Goal: Information Seeking & Learning: Learn about a topic

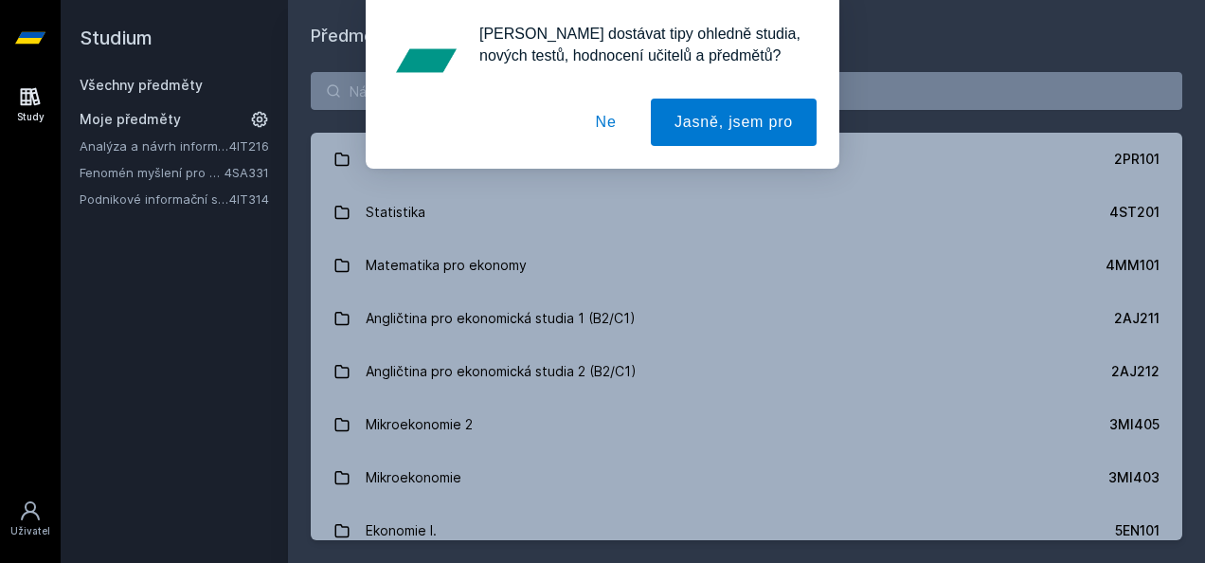
click at [616, 128] on button "Ne" at bounding box center [606, 122] width 68 height 47
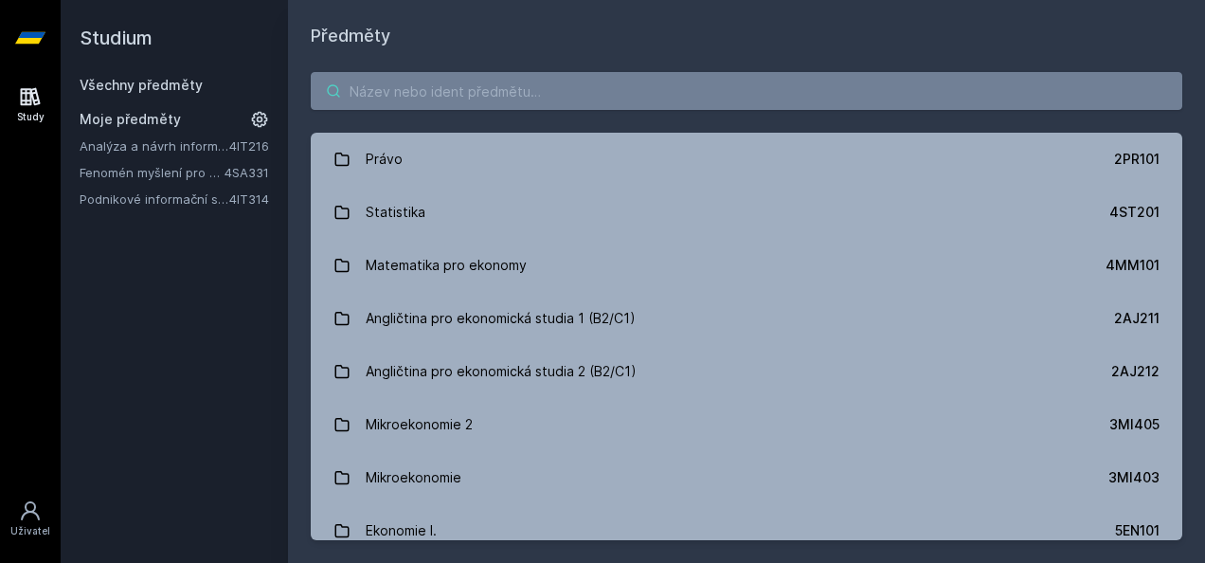
click at [558, 88] on input "search" at bounding box center [746, 91] width 871 height 38
paste input "4IT323"
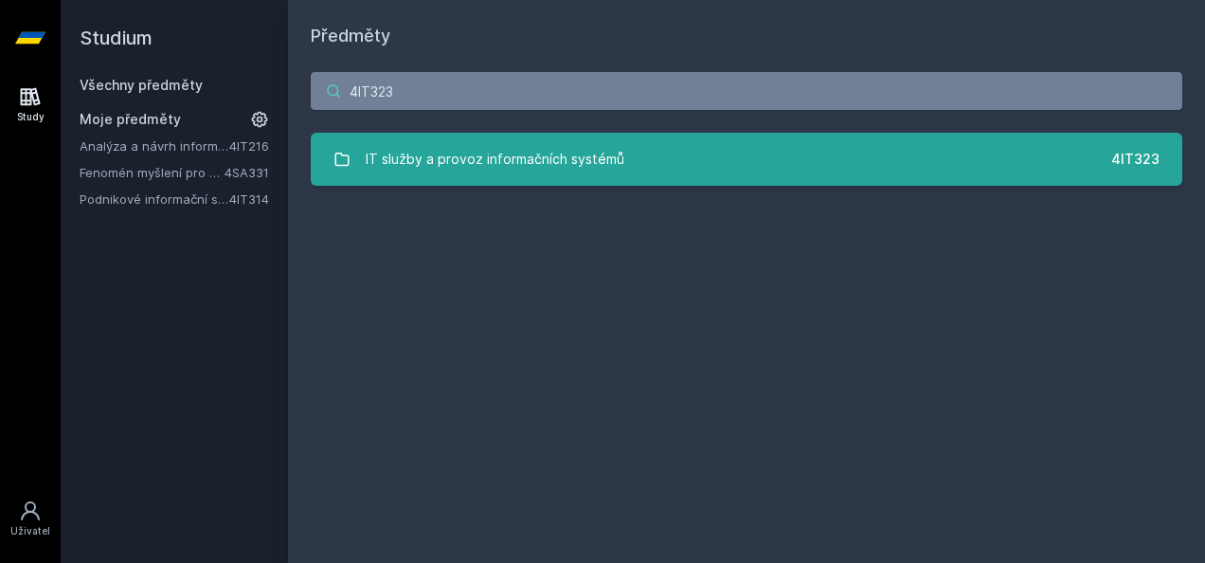
type input "4IT323"
click at [620, 159] on link "IT služby a provoz informačních systémů 4IT323" at bounding box center [746, 159] width 871 height 53
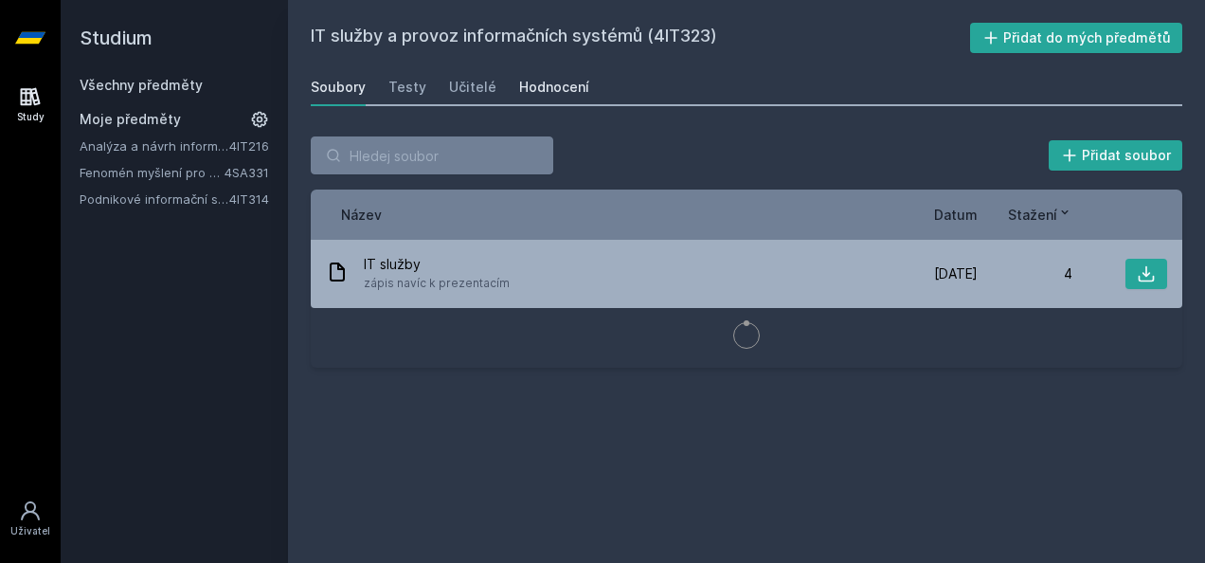
click at [540, 90] on div "Hodnocení" at bounding box center [554, 87] width 70 height 19
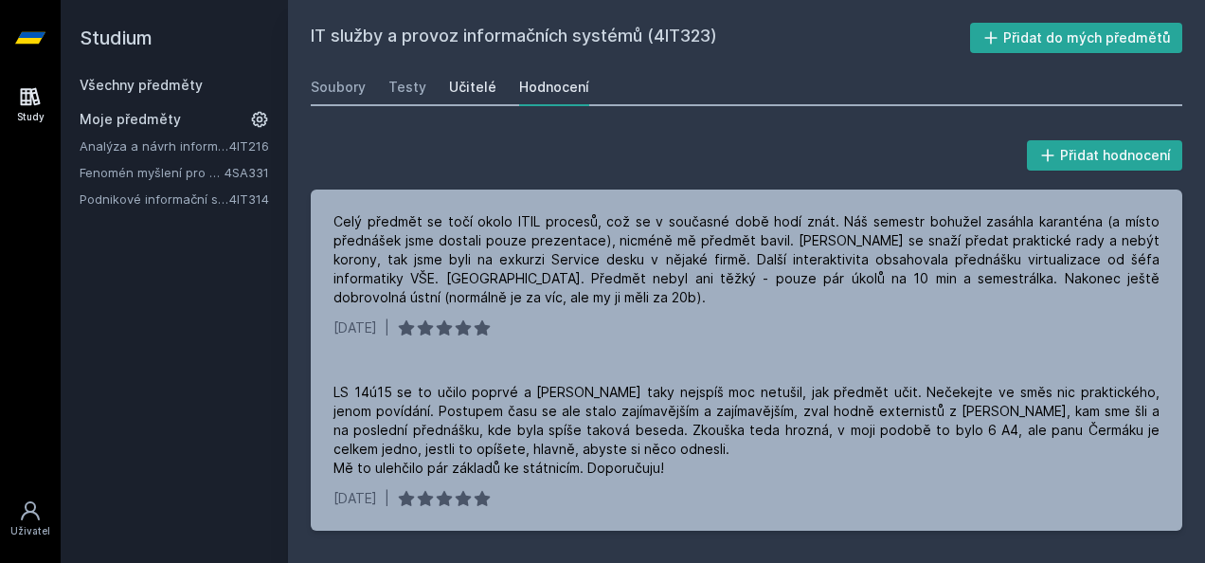
click at [481, 77] on link "Učitelé" at bounding box center [472, 87] width 47 height 38
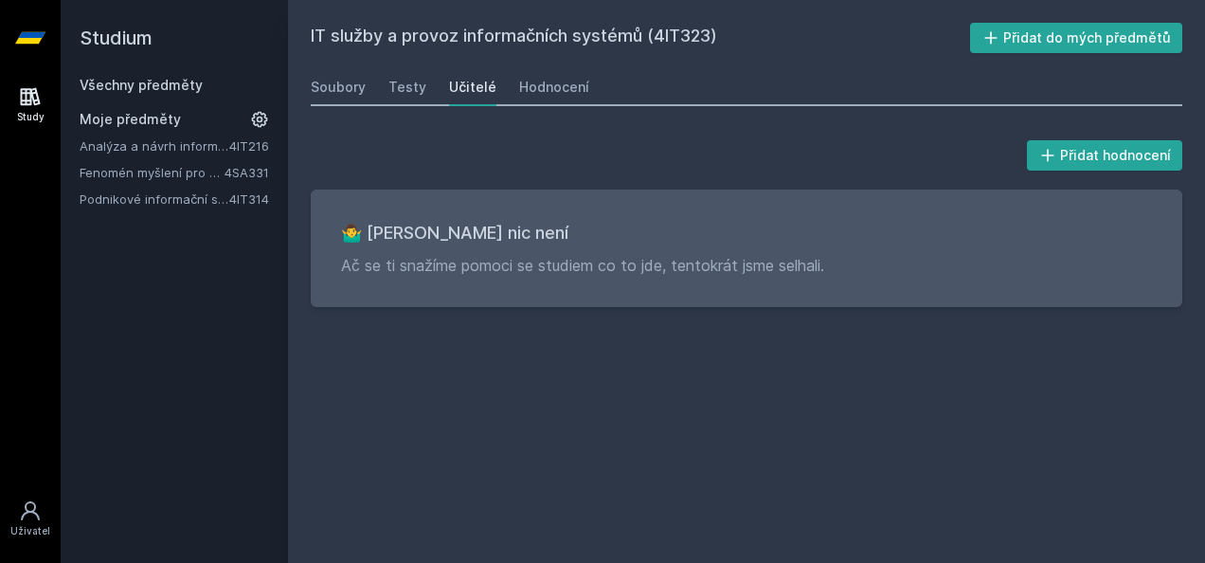
click at [153, 97] on div "Všechny předměty Moje předměty Analýza a návrh informačních systémů 4IT216 Feno…" at bounding box center [174, 142] width 189 height 133
click at [152, 93] on div "Všechny předměty" at bounding box center [174, 85] width 189 height 19
click at [148, 83] on link "Všechny předměty" at bounding box center [141, 85] width 123 height 16
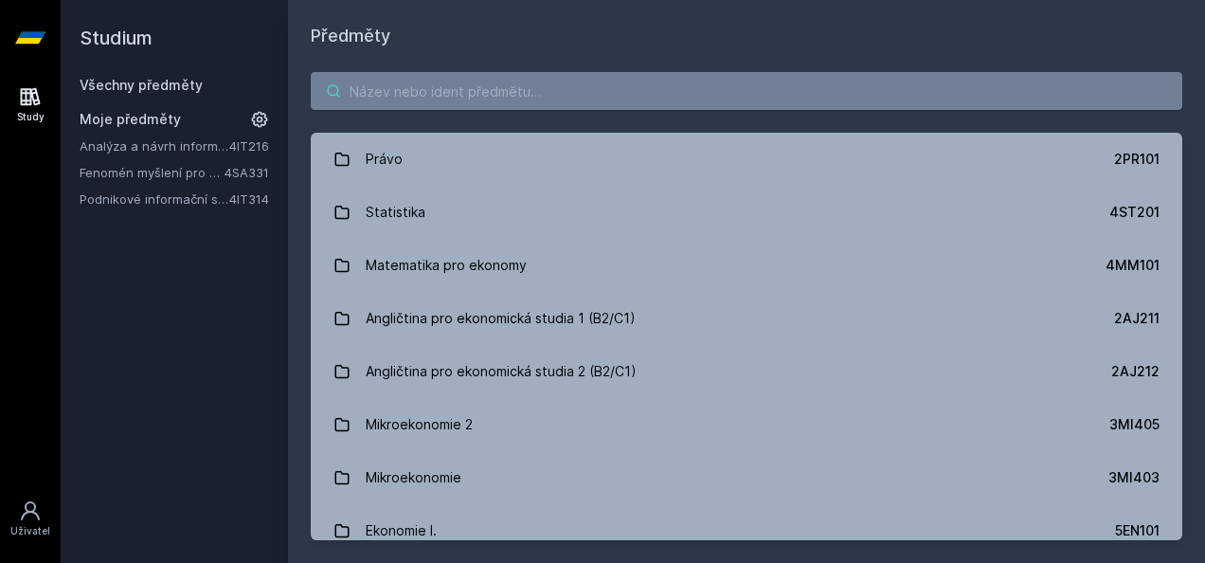
click at [528, 100] on input "search" at bounding box center [746, 91] width 871 height 38
paste input "4IT353"
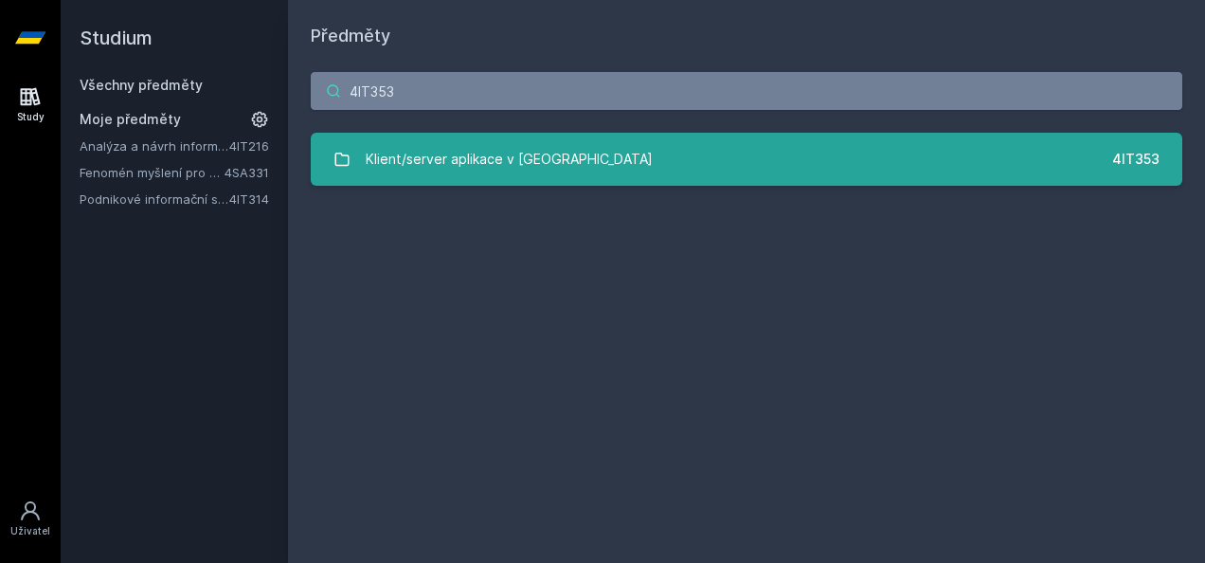
type input "4IT353"
click at [518, 155] on div "Klient/server aplikace v [GEOGRAPHIC_DATA]" at bounding box center [509, 159] width 287 height 38
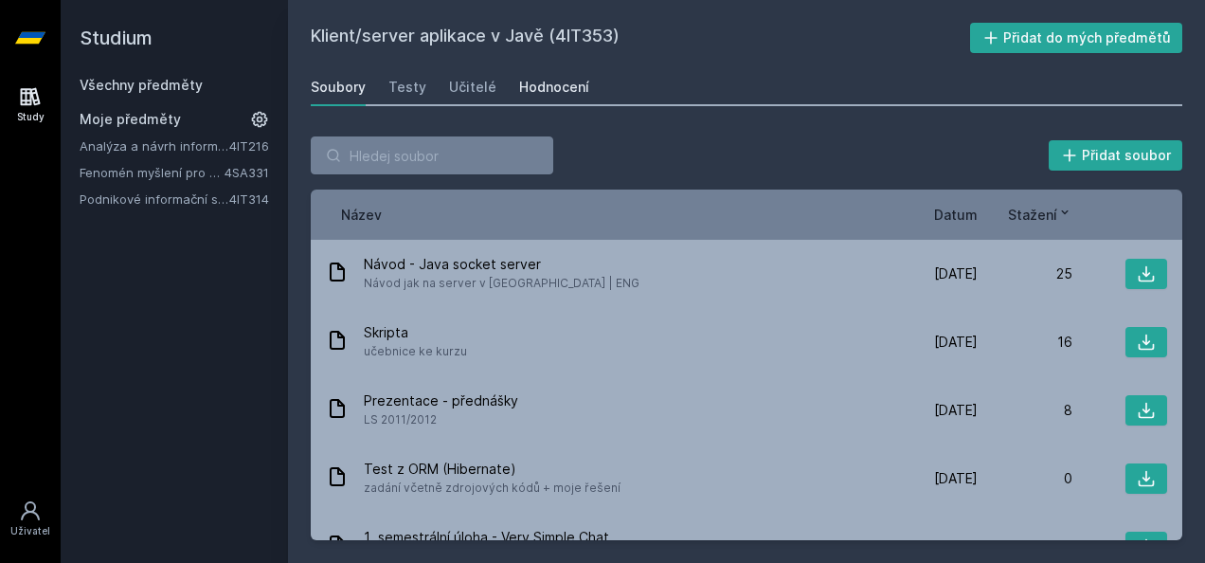
click at [559, 94] on div "Hodnocení" at bounding box center [554, 87] width 70 height 19
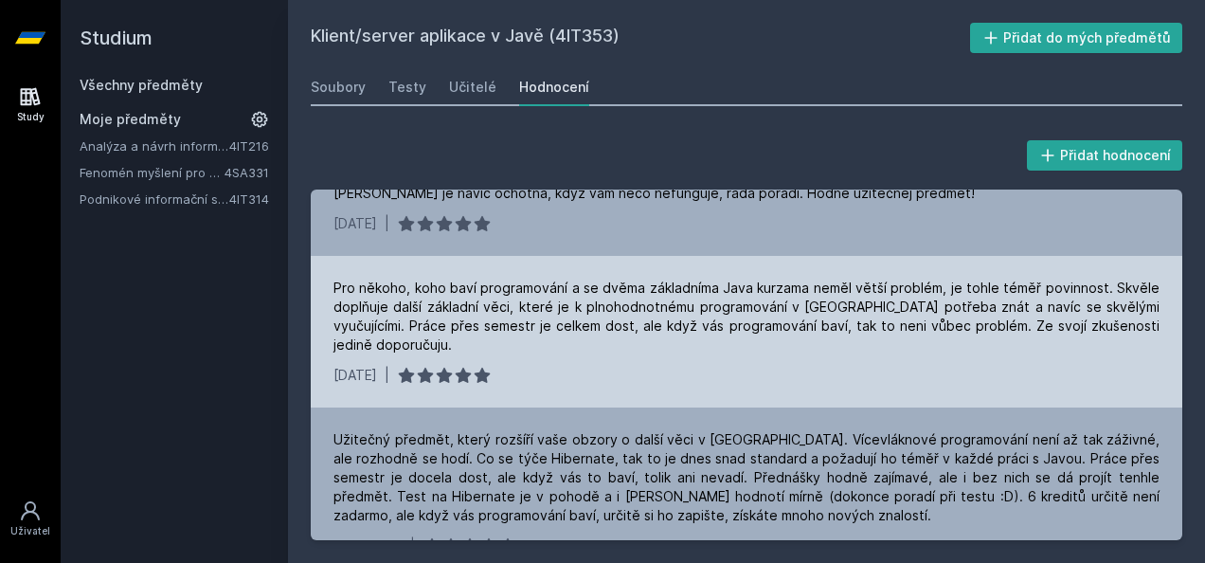
scroll to position [66, 0]
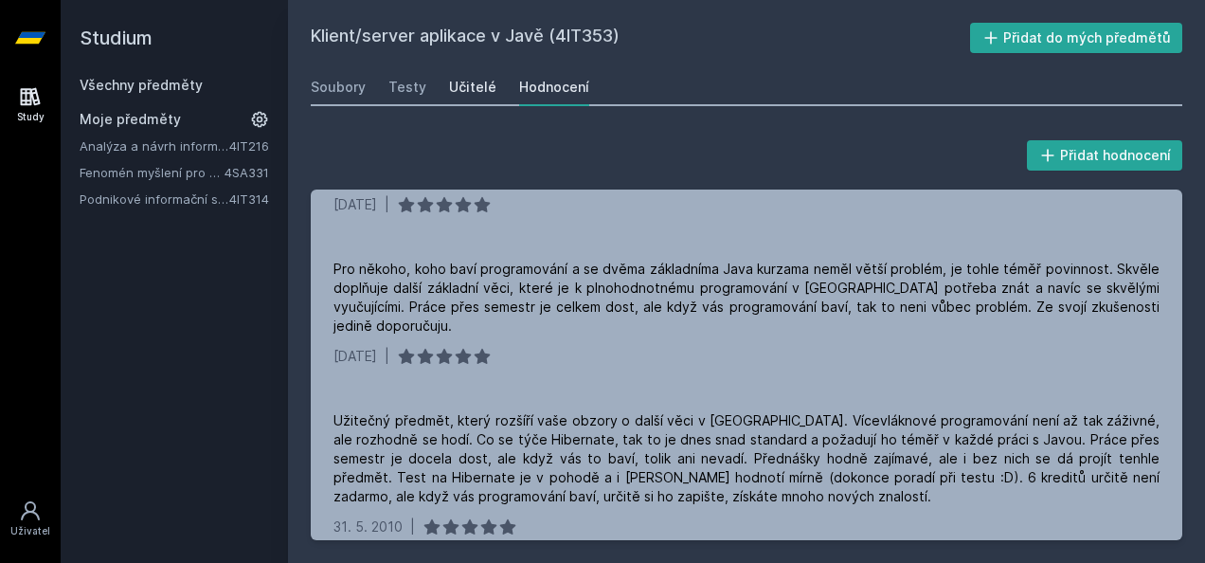
click at [478, 87] on div "Učitelé" at bounding box center [472, 87] width 47 height 19
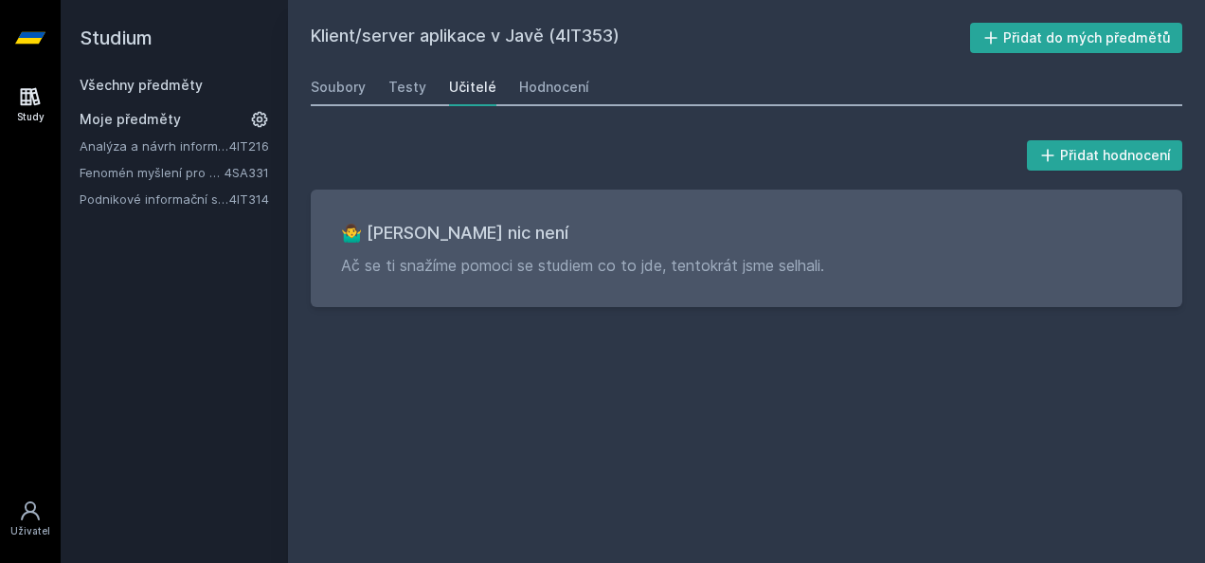
click at [166, 80] on link "Všechny předměty" at bounding box center [141, 85] width 123 height 16
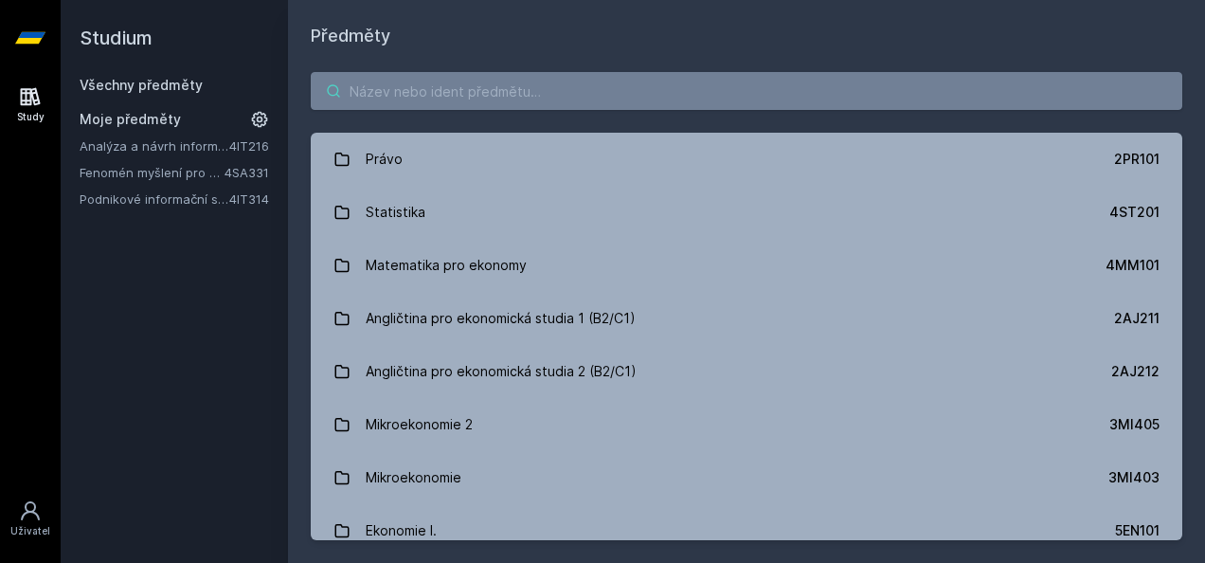
click at [462, 91] on input "search" at bounding box center [746, 91] width 871 height 38
paste input "4IT219"
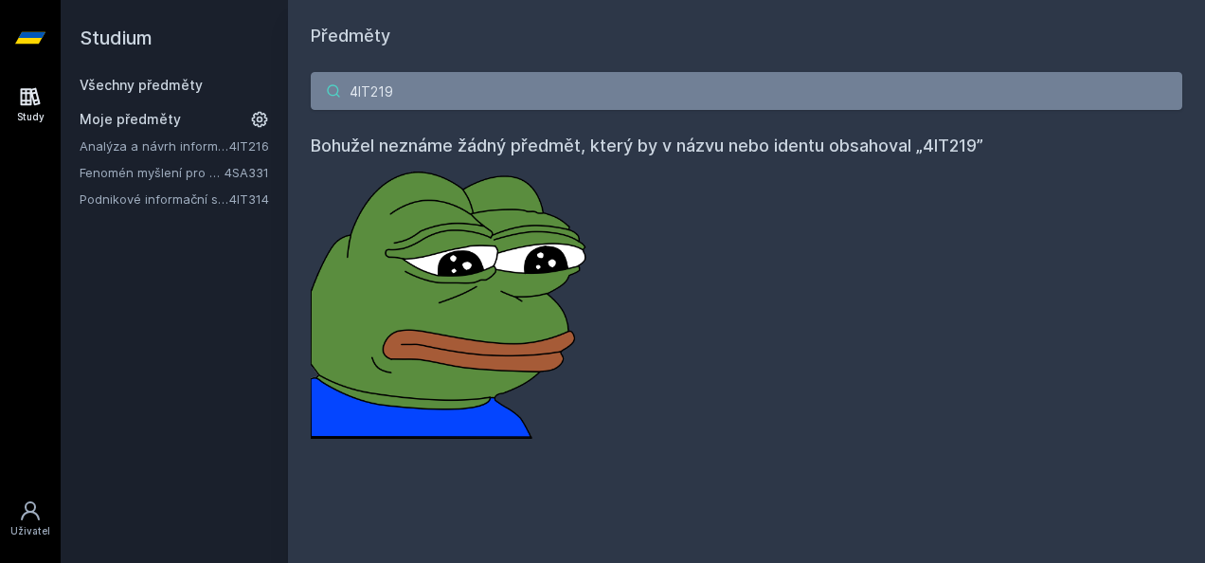
drag, startPoint x: 419, startPoint y: 89, endPoint x: 301, endPoint y: 87, distance: 117.5
click at [303, 87] on div "4IT219 Bohužel neznáme žádný předmět, který by v názvu nebo identu obsahoval „4…" at bounding box center [746, 255] width 917 height 412
paste input "114"
click at [475, 81] on input "4IT114" at bounding box center [746, 91] width 871 height 38
drag, startPoint x: 449, startPoint y: 76, endPoint x: 314, endPoint y: 108, distance: 138.3
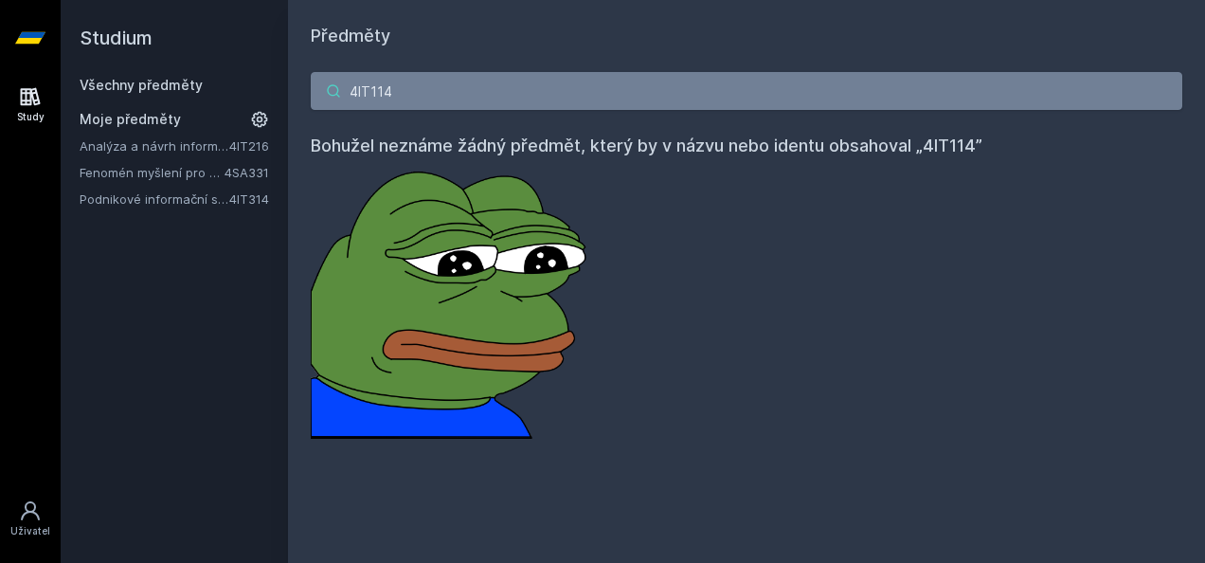
click at [314, 108] on input "4IT114" at bounding box center [746, 91] width 871 height 38
paste input "Řešení problémů I"
click at [517, 93] on input "Řešení problémů I" at bounding box center [746, 91] width 871 height 38
drag, startPoint x: 489, startPoint y: 81, endPoint x: 288, endPoint y: 100, distance: 201.7
click at [288, 99] on div "Řešení problémů I Bohužel neznáme žádný předmět, který by v názvu nebo identu o…" at bounding box center [746, 255] width 917 height 412
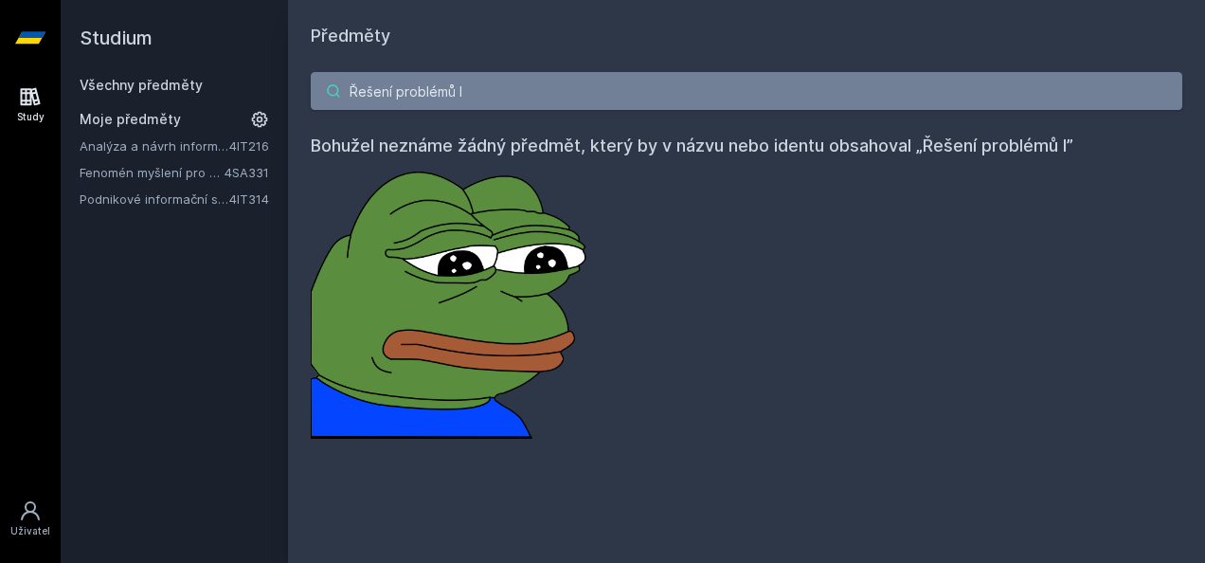
paste input "44F102"
click at [472, 171] on img at bounding box center [453, 298] width 284 height 279
drag, startPoint x: 421, startPoint y: 92, endPoint x: 324, endPoint y: 81, distance: 97.2
click at [324, 81] on input "44F102" at bounding box center [746, 91] width 871 height 38
paste input "IZ268"
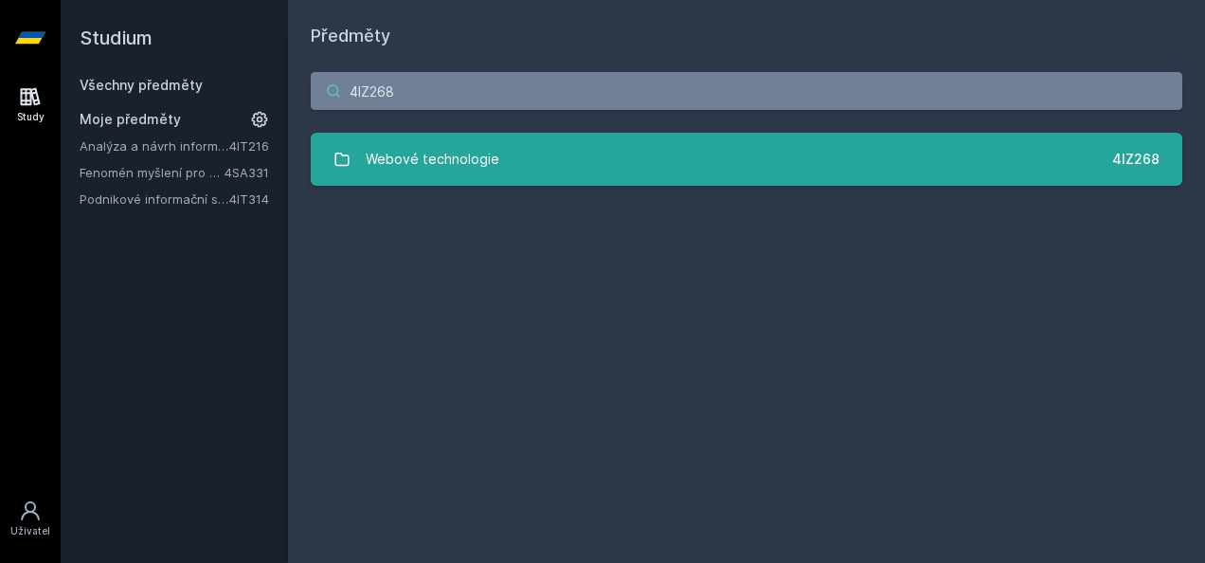
type input "4IZ268"
click at [464, 154] on div "Webové technologie" at bounding box center [433, 159] width 134 height 38
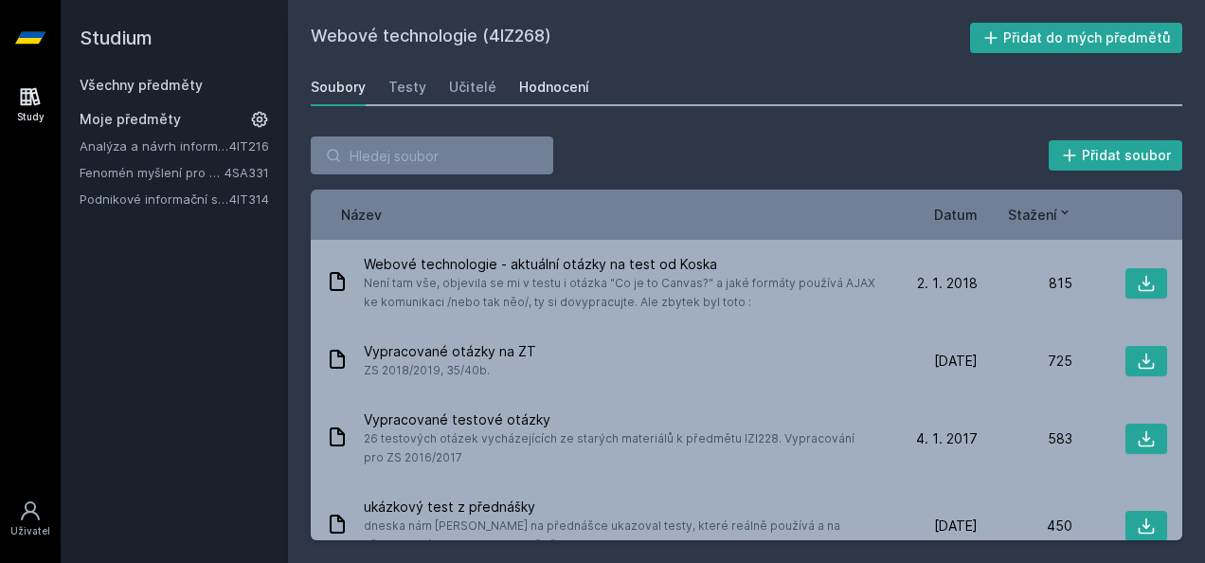
click at [548, 85] on div "Hodnocení" at bounding box center [554, 87] width 70 height 19
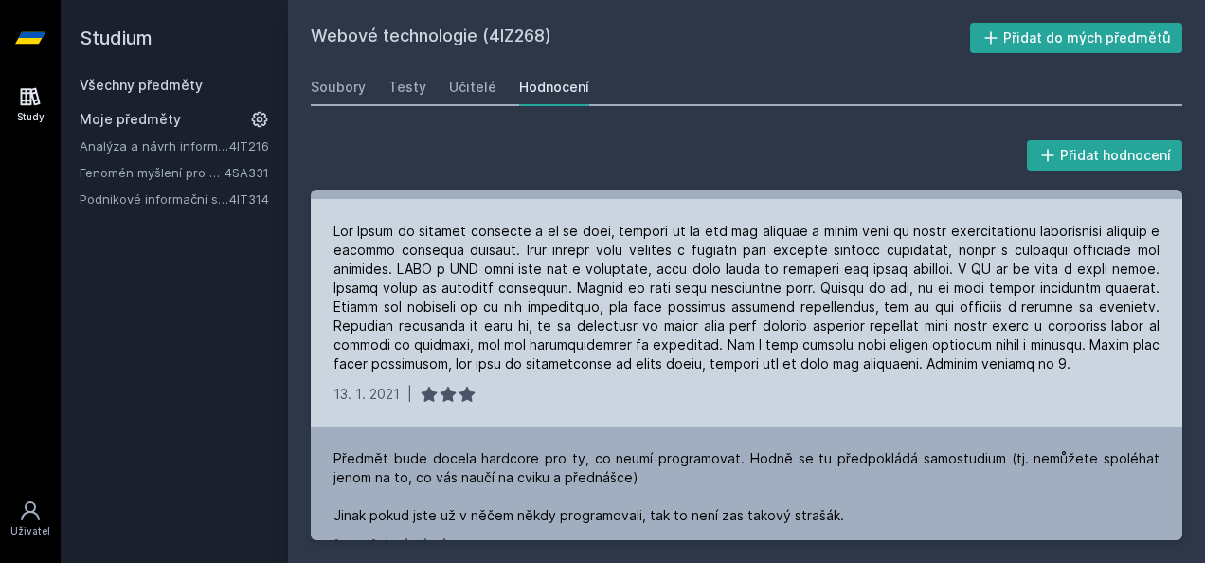
scroll to position [1231, 0]
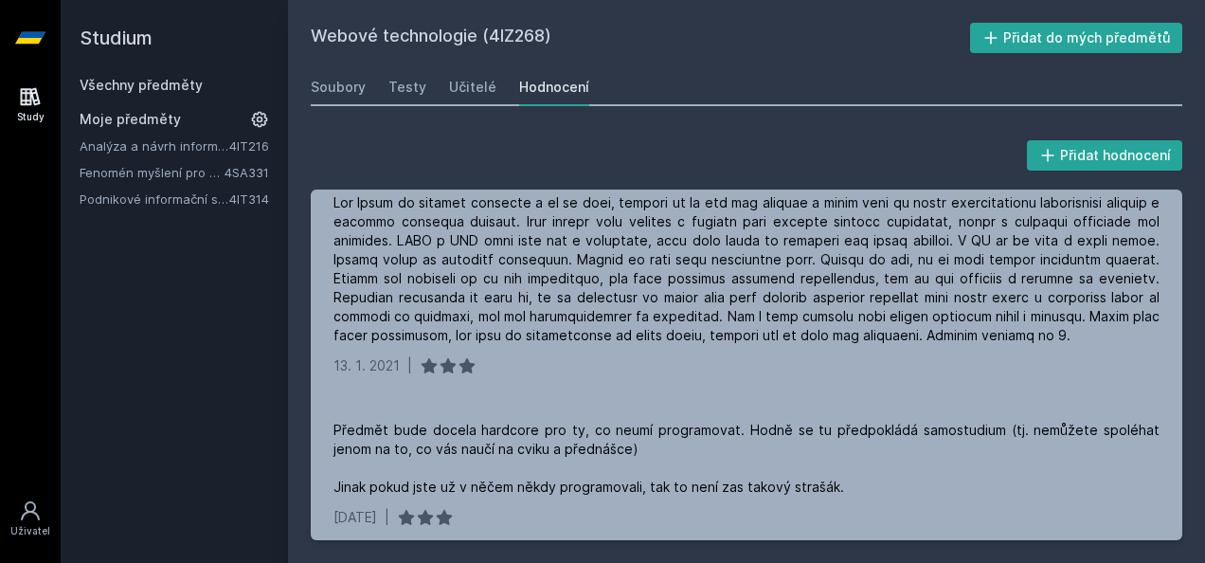
click at [159, 87] on link "Všechny předměty" at bounding box center [141, 85] width 123 height 16
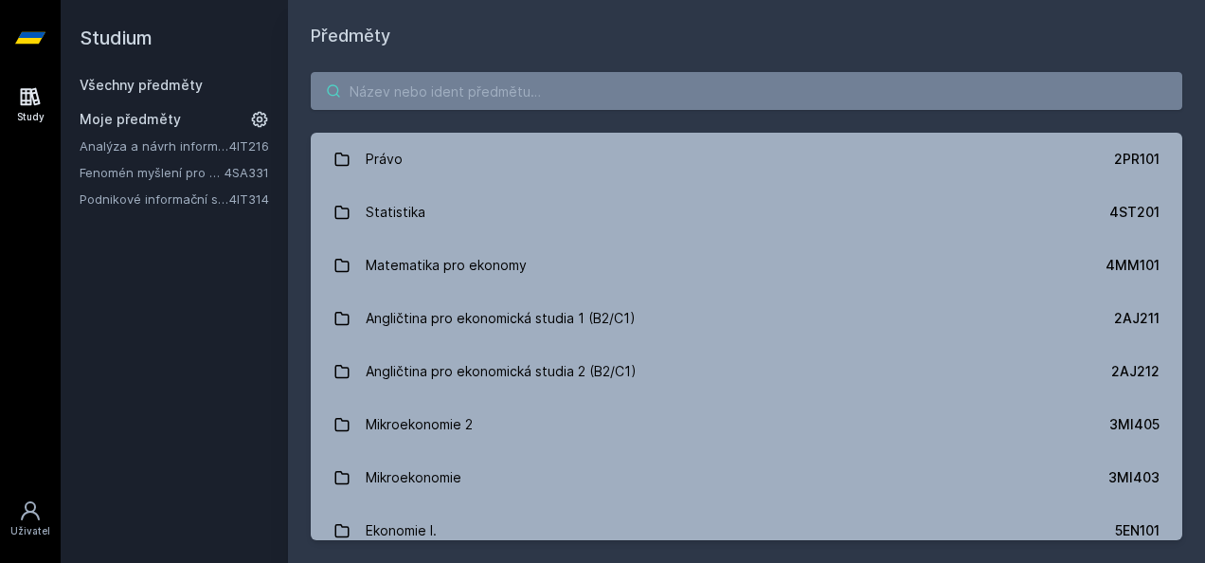
click at [531, 104] on input "search" at bounding box center [746, 91] width 871 height 38
paste input "4IZ238"
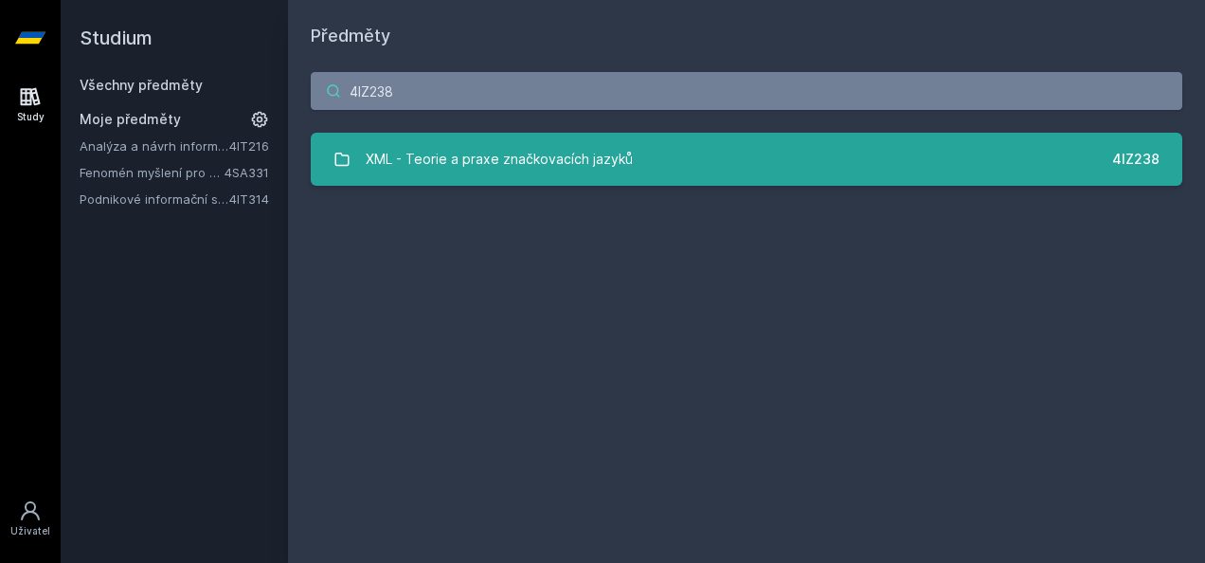
type input "4IZ238"
click at [539, 146] on div "XML - Teorie a praxe značkovacích jazyků" at bounding box center [499, 159] width 267 height 38
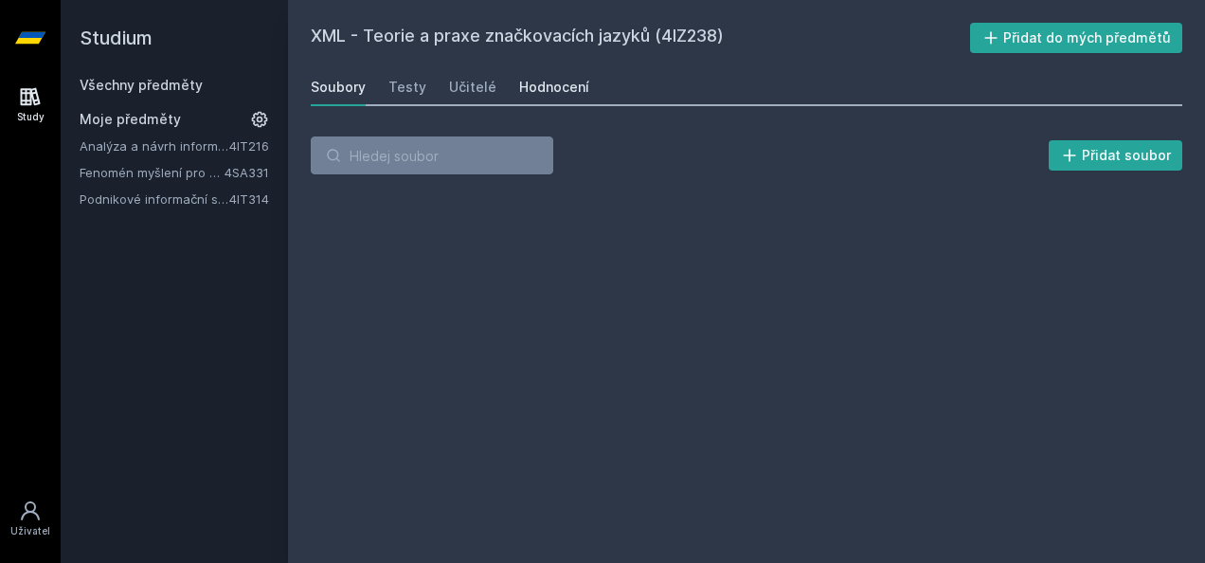
click at [562, 78] on div "Hodnocení" at bounding box center [554, 87] width 70 height 19
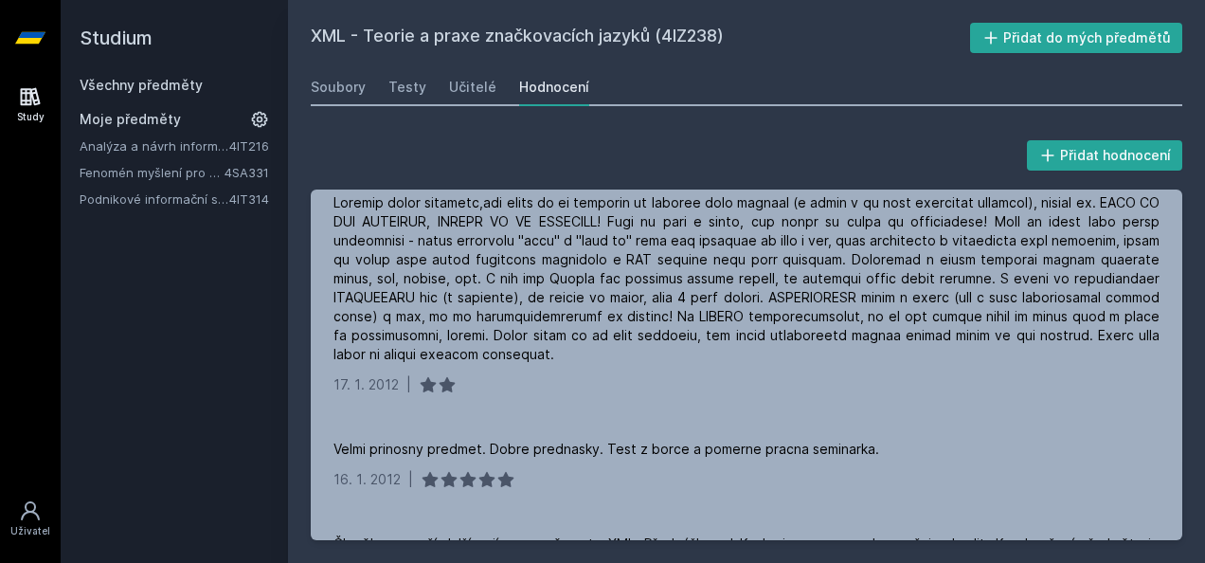
scroll to position [1800, 0]
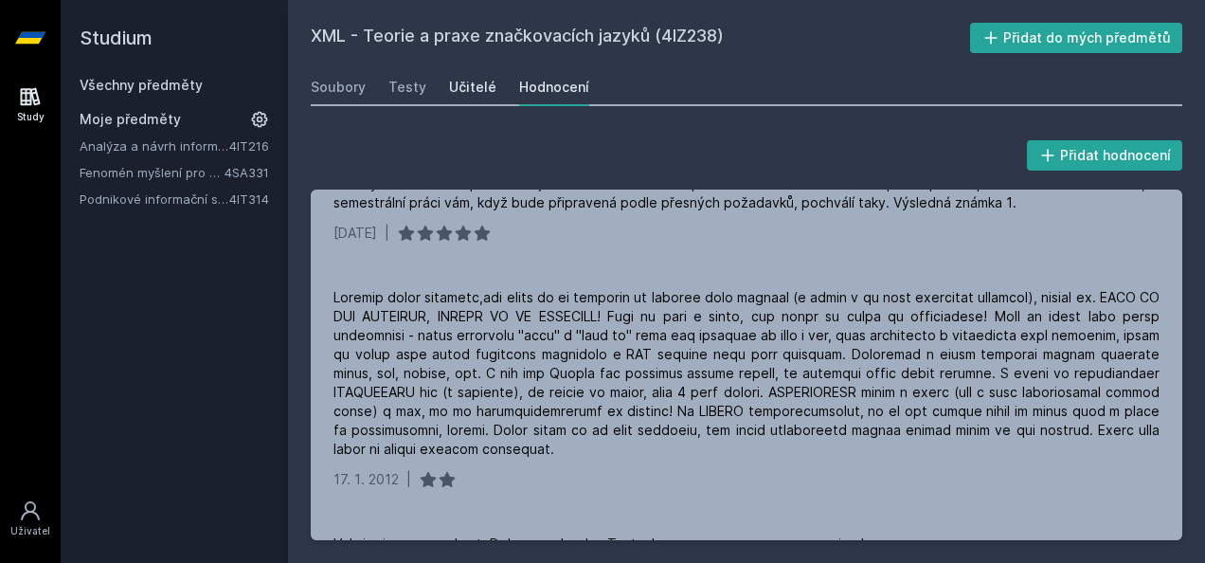
click at [477, 99] on link "Učitelé" at bounding box center [472, 87] width 47 height 38
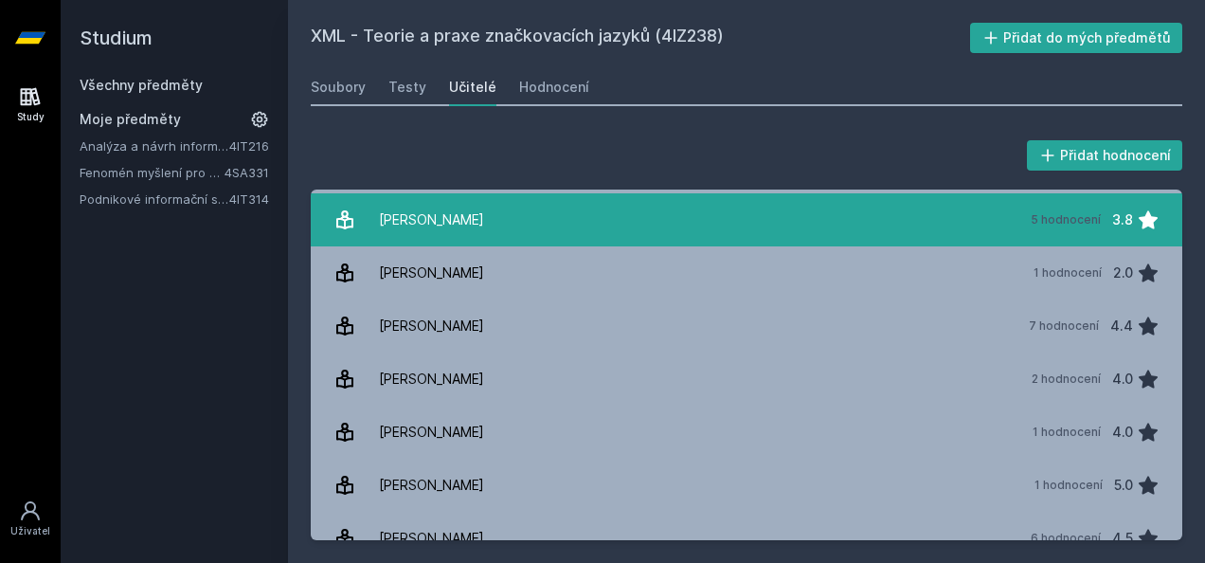
scroll to position [74, 0]
